Goal: Information Seeking & Learning: Find specific fact

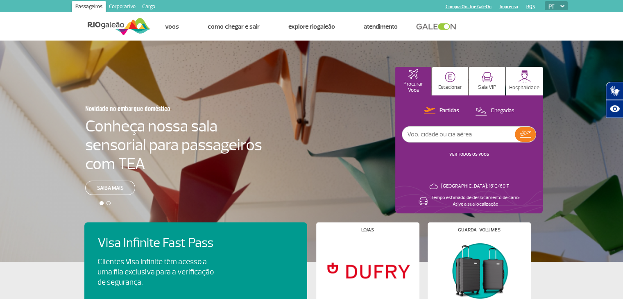
click at [122, 5] on link "Corporativo" at bounding box center [122, 7] width 33 height 13
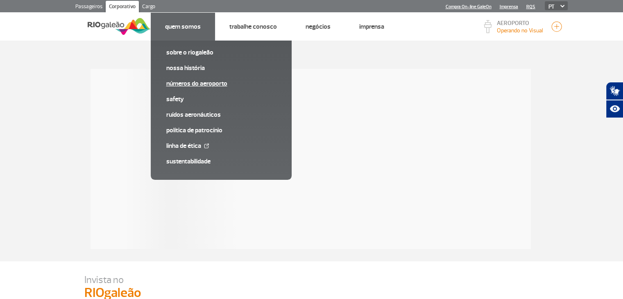
click at [206, 86] on link "Números do Aeroporto" at bounding box center [221, 83] width 110 height 9
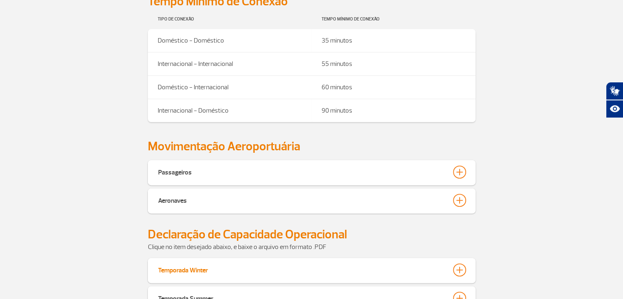
scroll to position [378, 0]
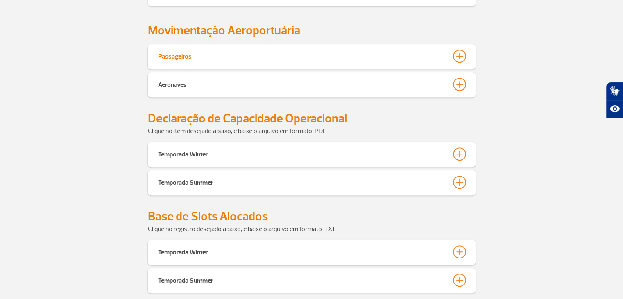
click at [453, 54] on div at bounding box center [459, 56] width 13 height 13
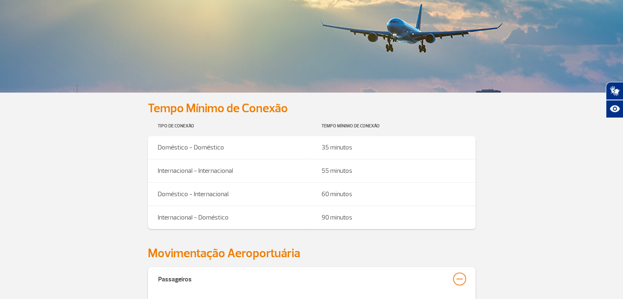
scroll to position [254, 0]
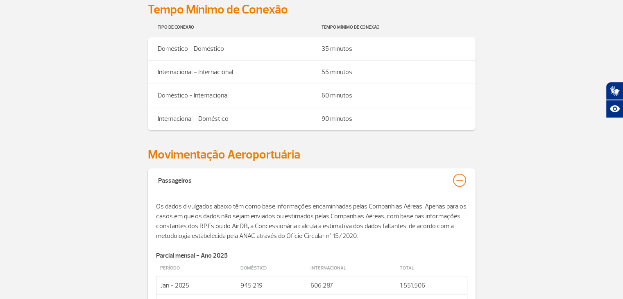
click at [459, 188] on div "Passageiros" at bounding box center [312, 180] width 328 height 25
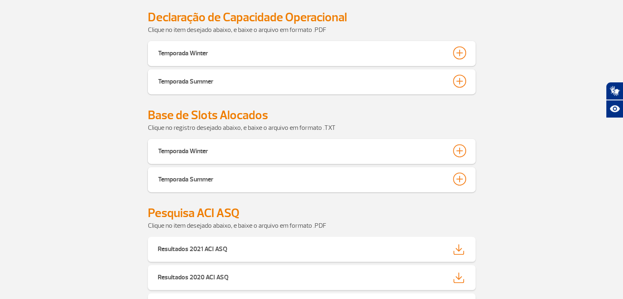
scroll to position [482, 0]
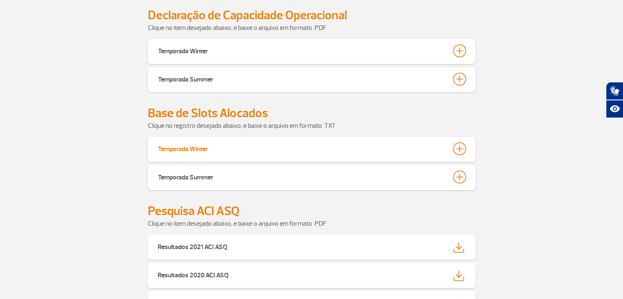
click at [461, 147] on div at bounding box center [459, 148] width 13 height 13
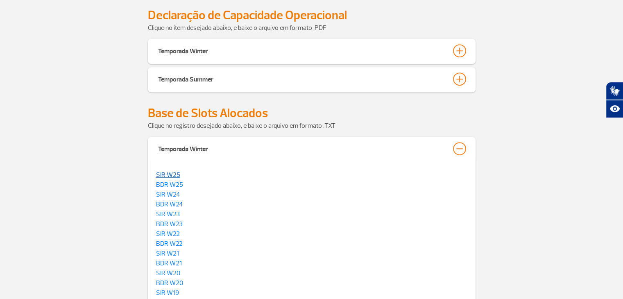
click at [166, 173] on link "SIR W25" at bounding box center [168, 175] width 24 height 8
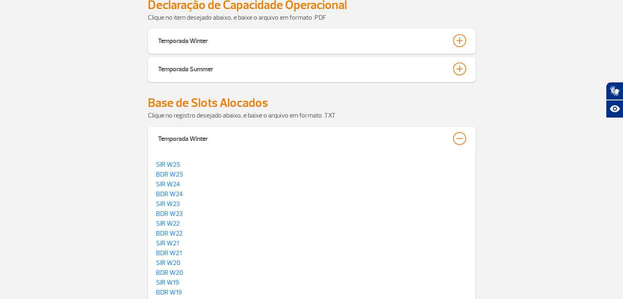
scroll to position [488, 0]
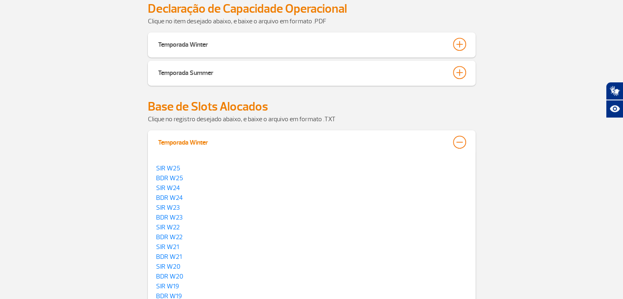
click at [463, 139] on div at bounding box center [459, 142] width 13 height 13
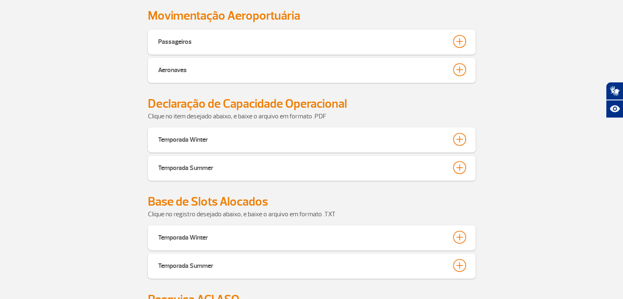
scroll to position [479, 0]
